Goal: Task Accomplishment & Management: Manage account settings

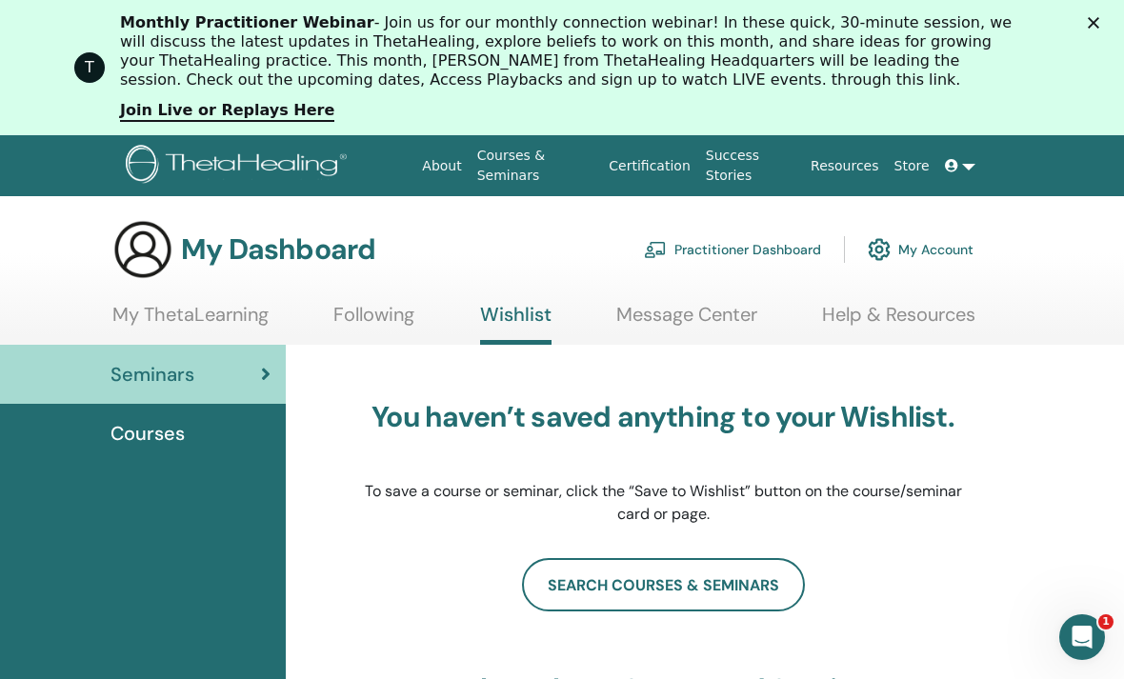
click at [964, 171] on link at bounding box center [960, 166] width 46 height 35
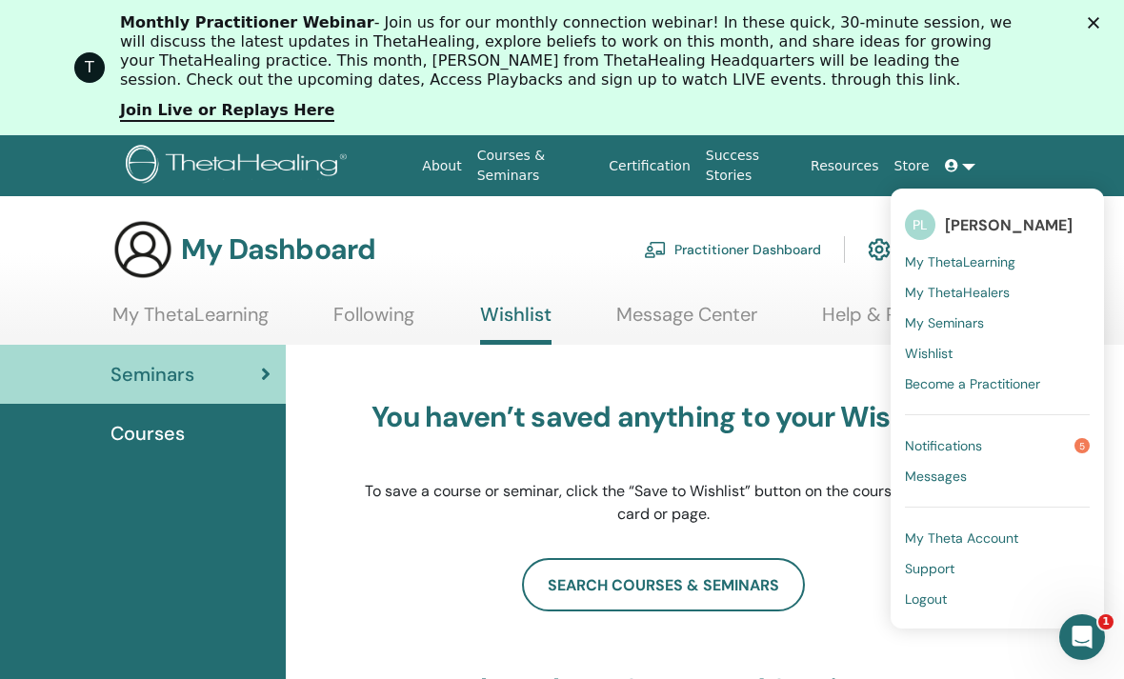
click at [951, 445] on span "Notifications" at bounding box center [943, 445] width 77 height 17
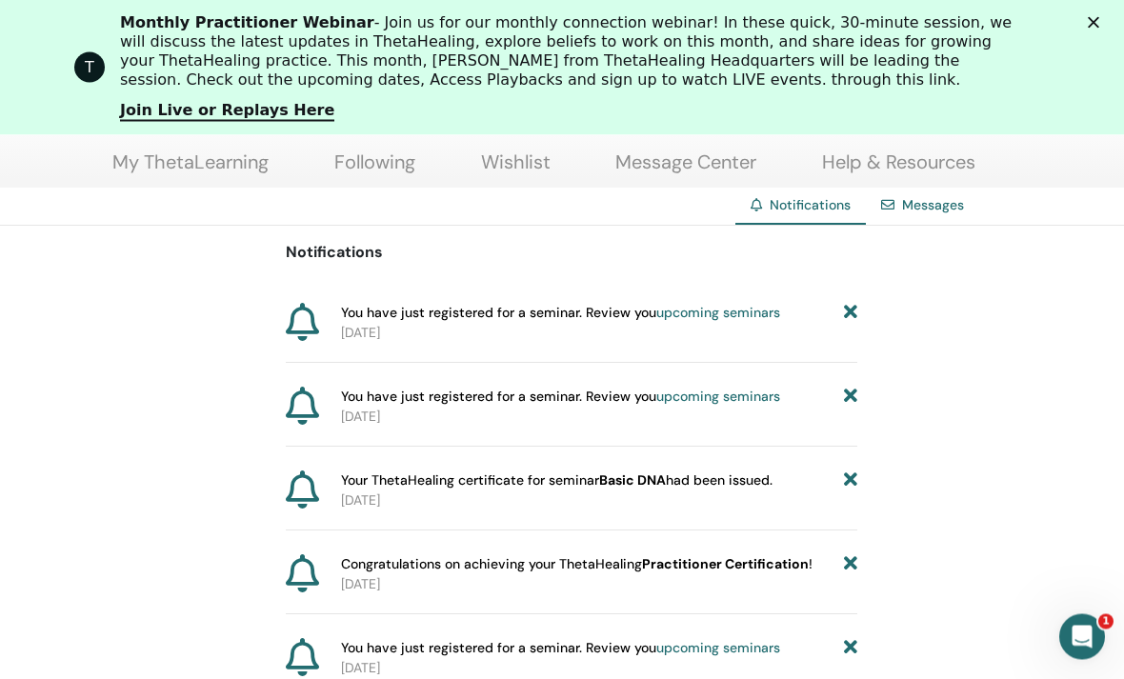
scroll to position [198, 0]
click at [640, 407] on p "2025-08-10" at bounding box center [599, 417] width 516 height 20
click at [1080, 629] on icon "Open Intercom Messenger" at bounding box center [1082, 636] width 31 height 31
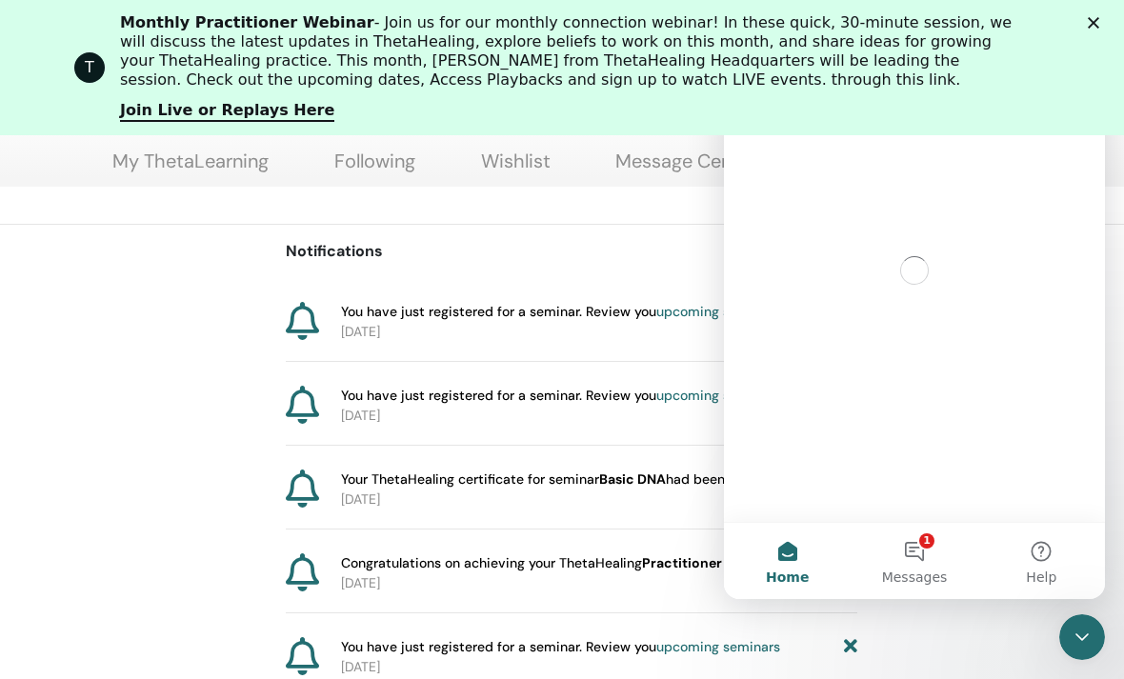
scroll to position [0, 0]
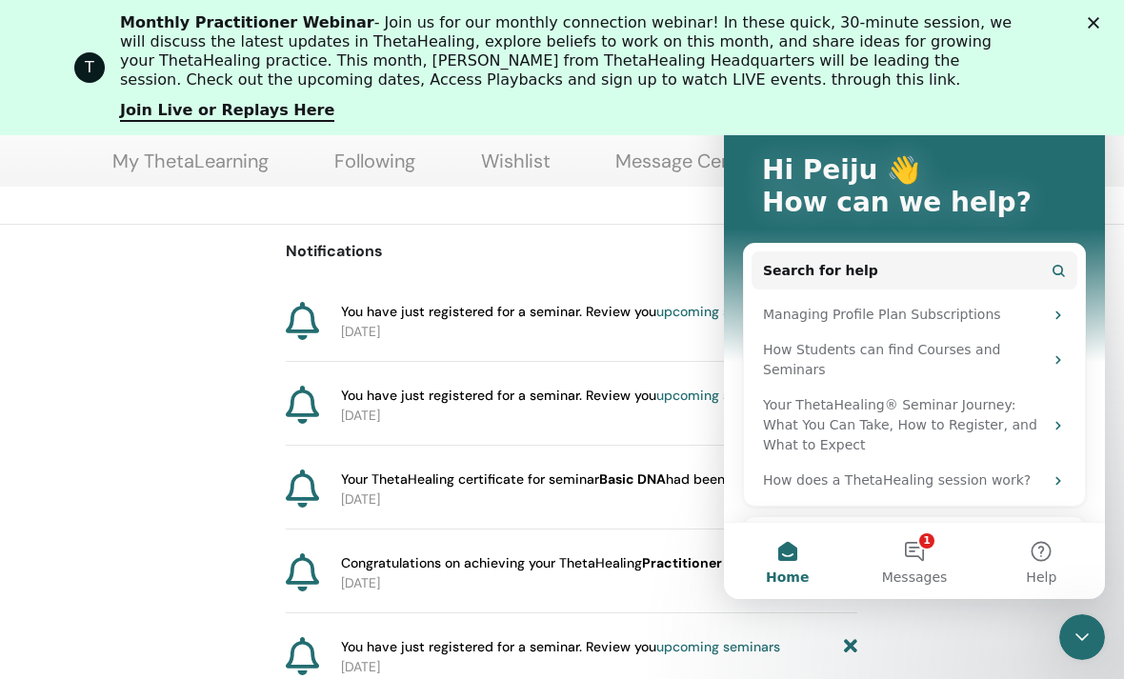
click at [106, 468] on div "Notifications You have just registered for a seminar. Review you upcoming semin…" at bounding box center [571, 461] width 1143 height 472
click at [1079, 626] on icon "Close Intercom Messenger" at bounding box center [1082, 637] width 23 height 23
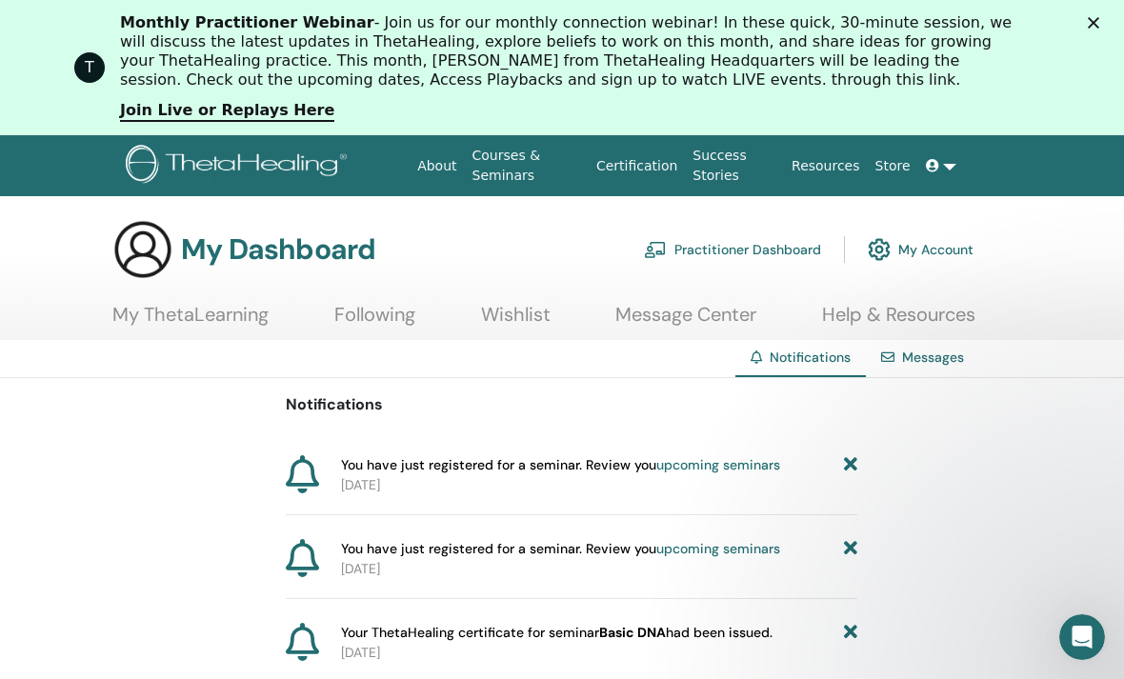
click at [951, 155] on link at bounding box center [941, 166] width 46 height 35
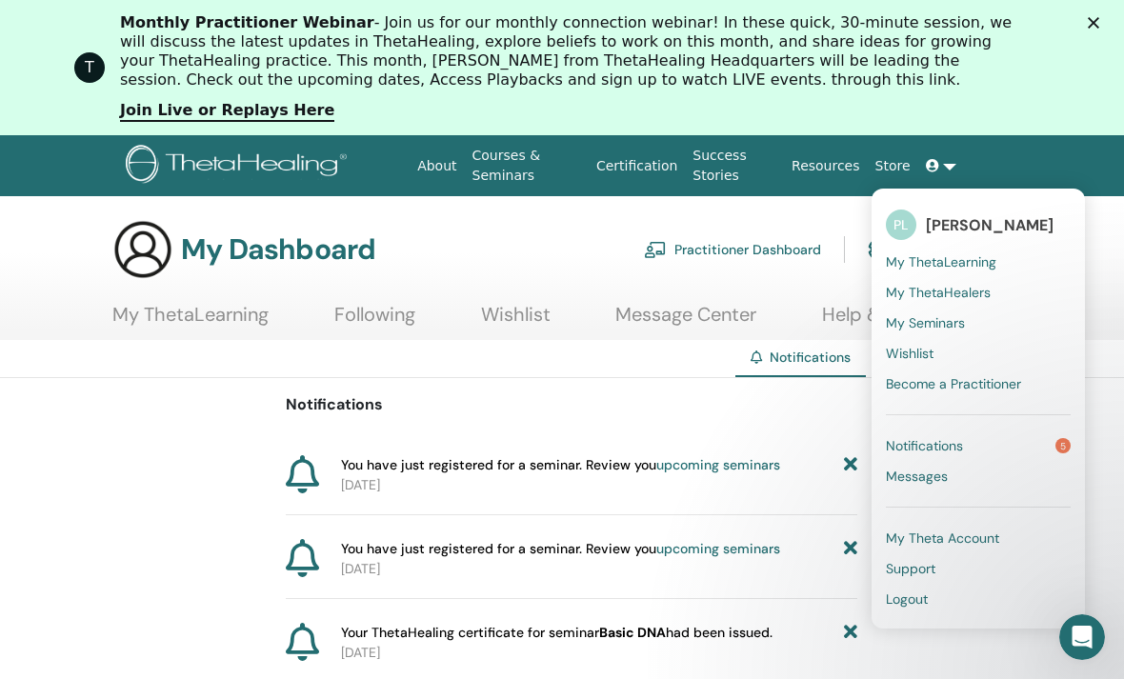
click at [974, 260] on span "My ThetaLearning" at bounding box center [941, 261] width 111 height 17
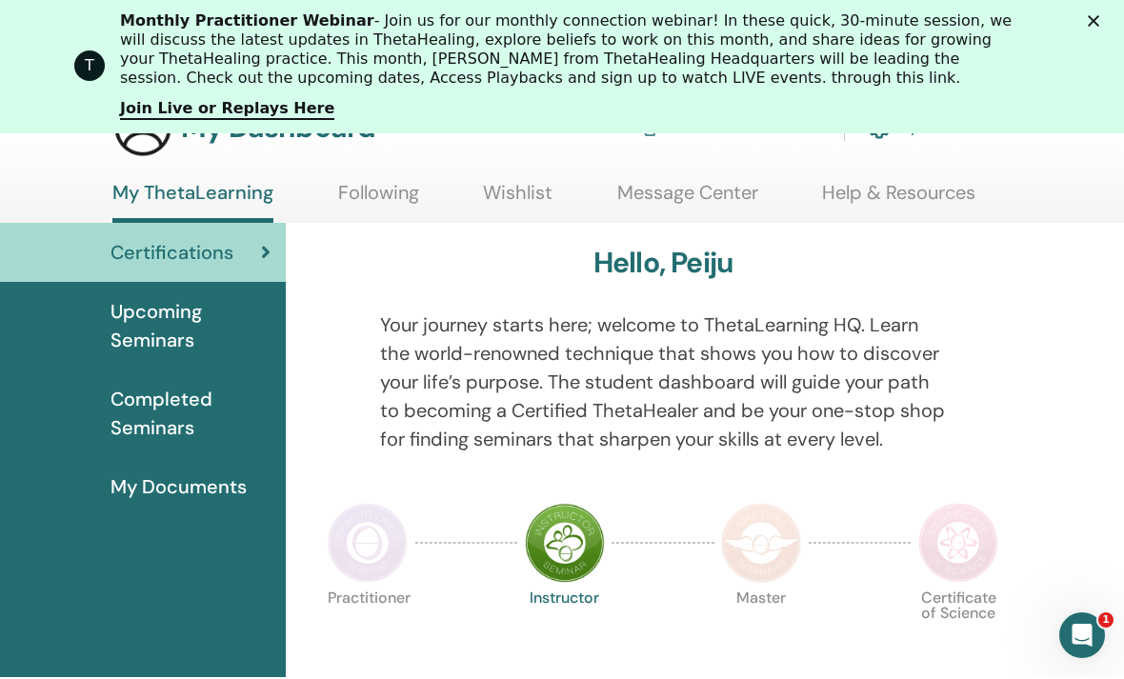
scroll to position [173, 0]
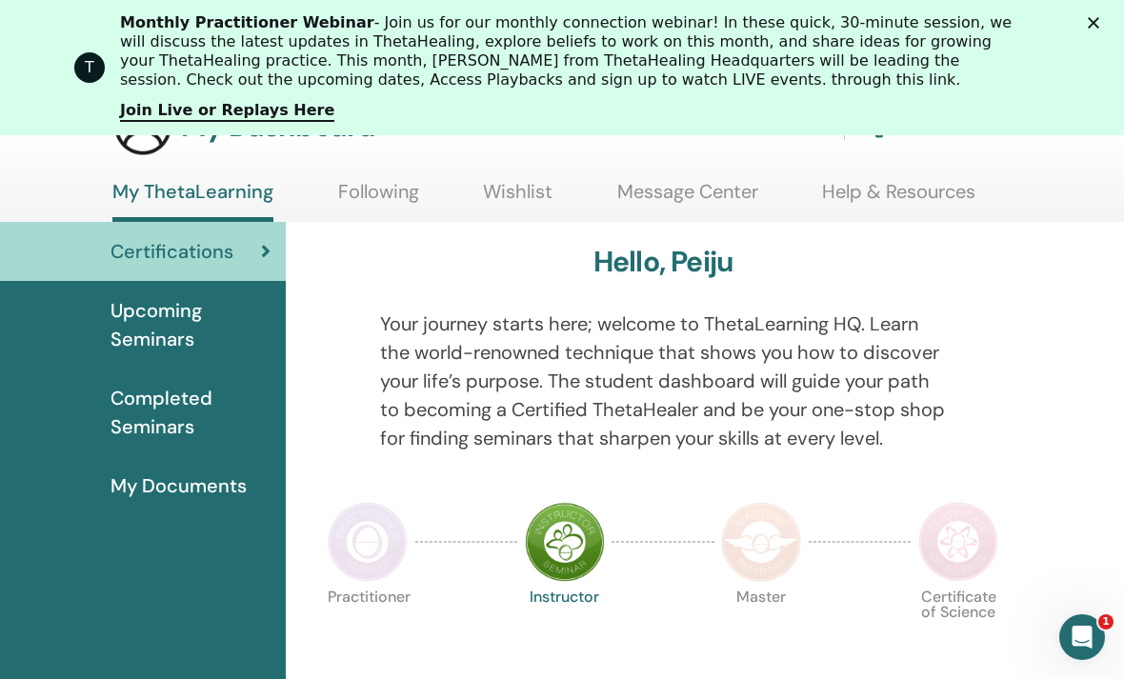
click at [142, 392] on span "Completed Seminars" at bounding box center [191, 412] width 160 height 57
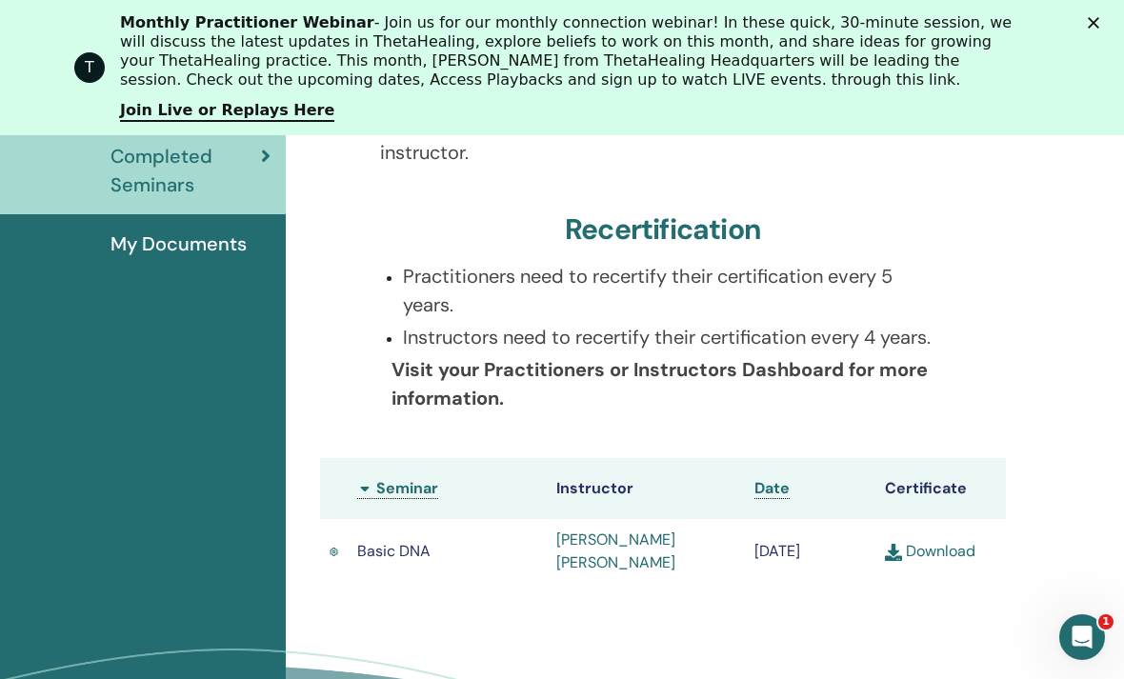
scroll to position [404, 0]
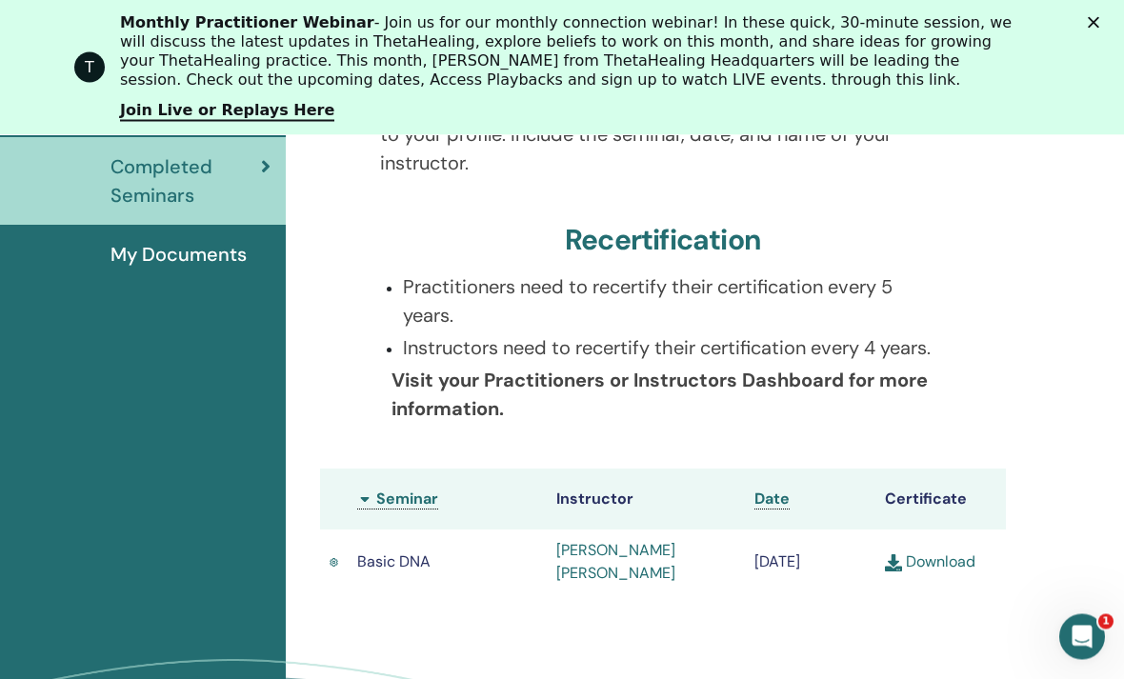
click at [952, 561] on link "Download" at bounding box center [930, 563] width 90 height 20
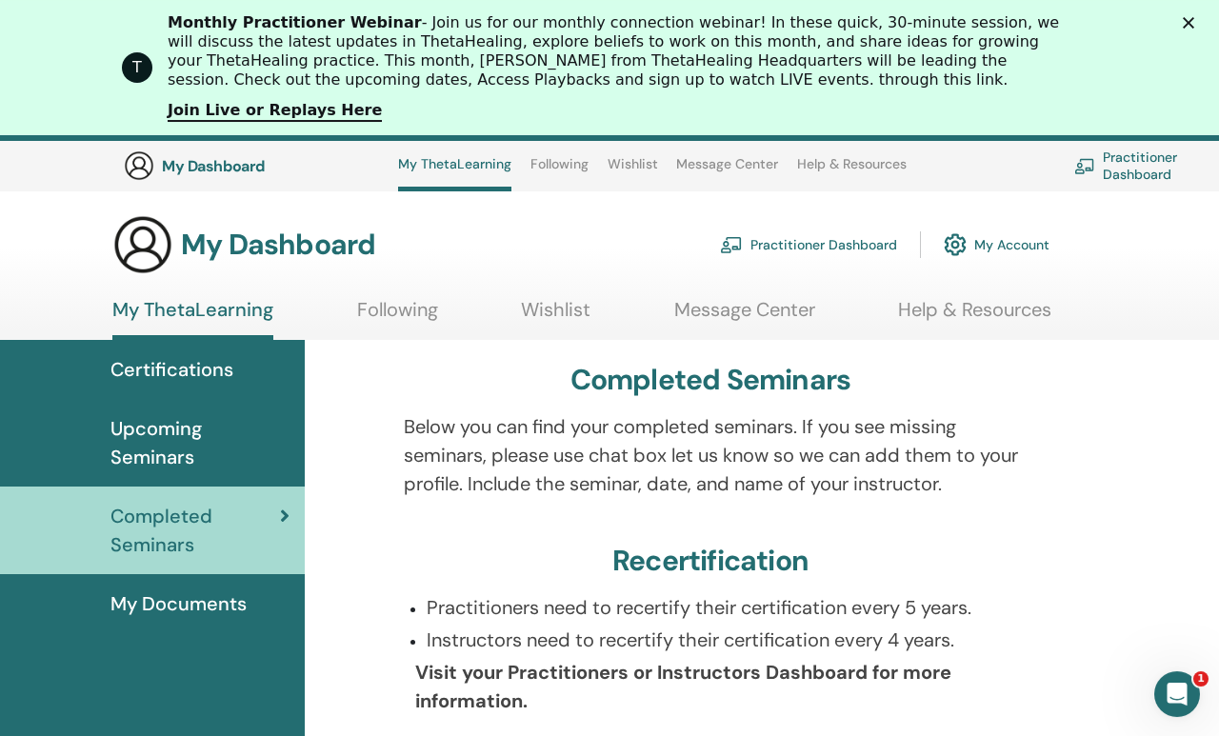
scroll to position [0, 0]
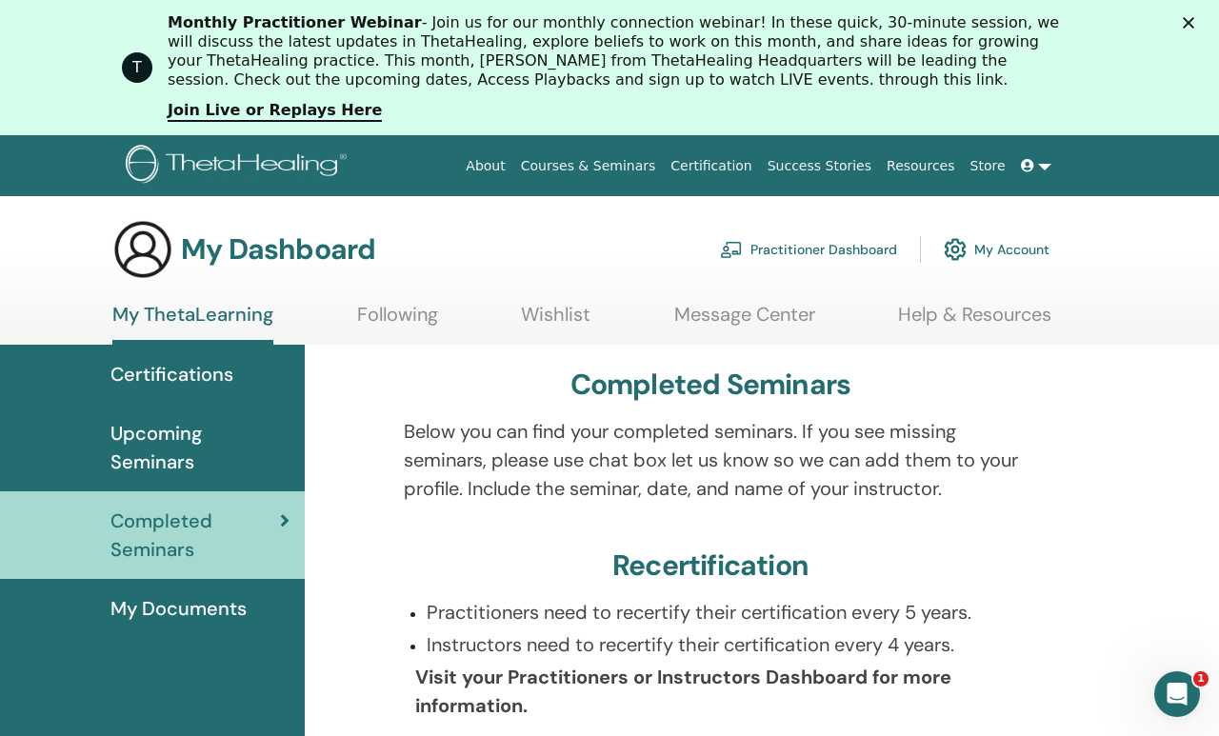
click at [1038, 170] on link at bounding box center [1037, 166] width 46 height 35
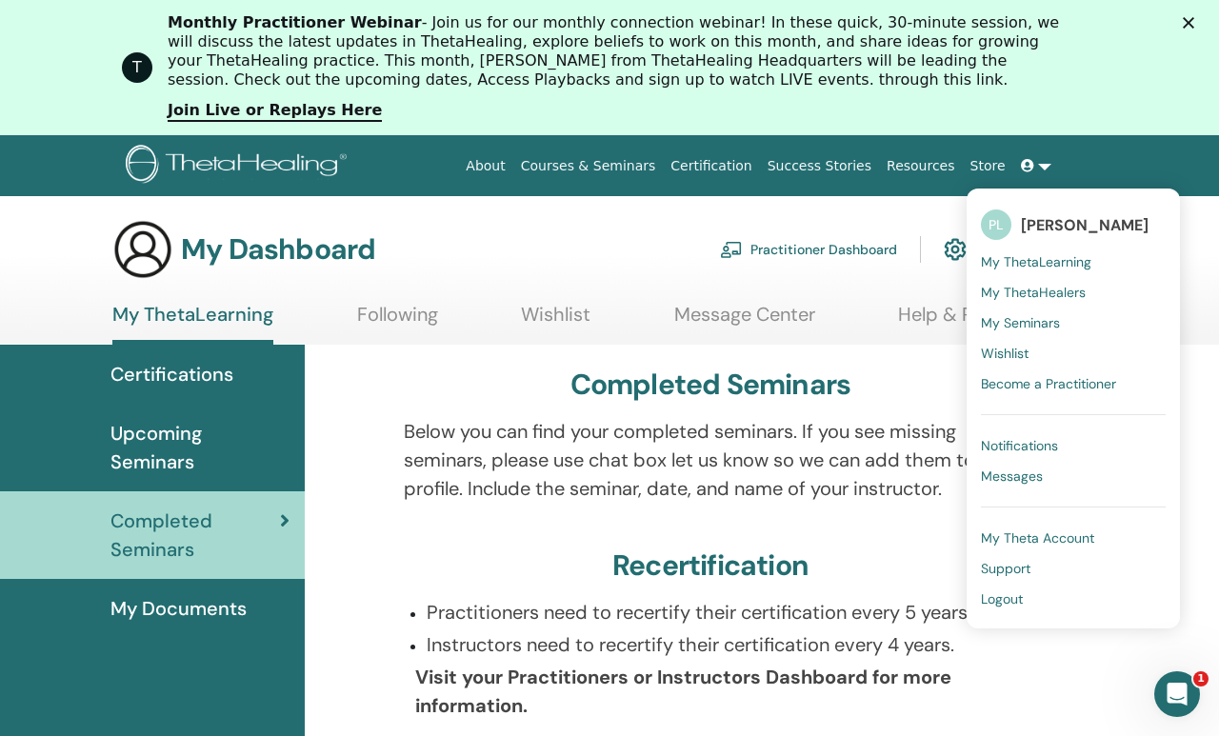
click at [1002, 599] on span "Logout" at bounding box center [1002, 599] width 42 height 17
